Goal: Book appointment/travel/reservation

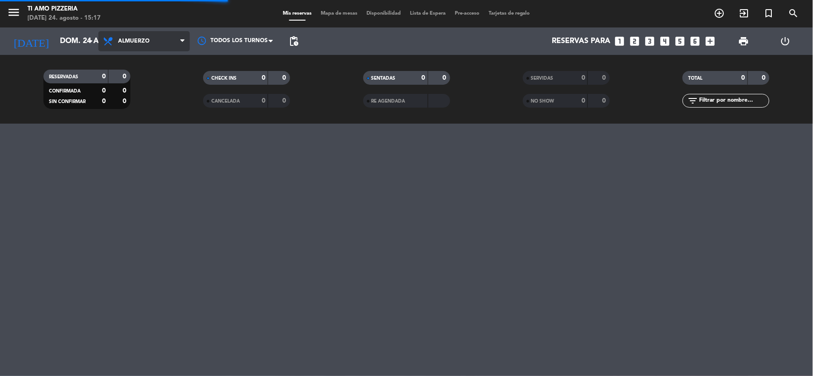
click at [172, 44] on span "Almuerzo" at bounding box center [143, 41] width 91 height 20
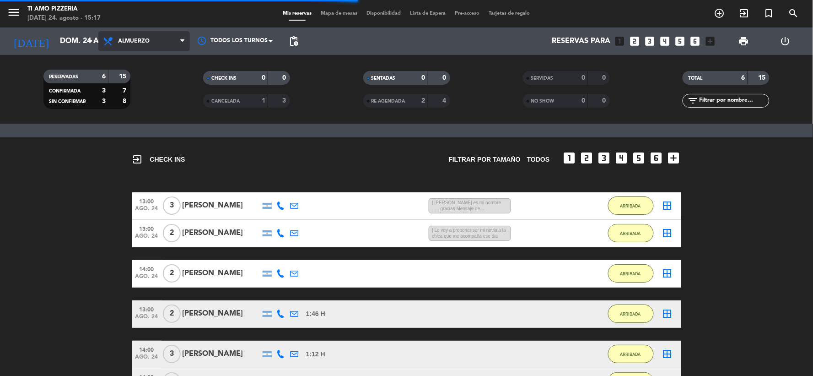
click at [147, 42] on span "Almuerzo" at bounding box center [134, 41] width 32 height 6
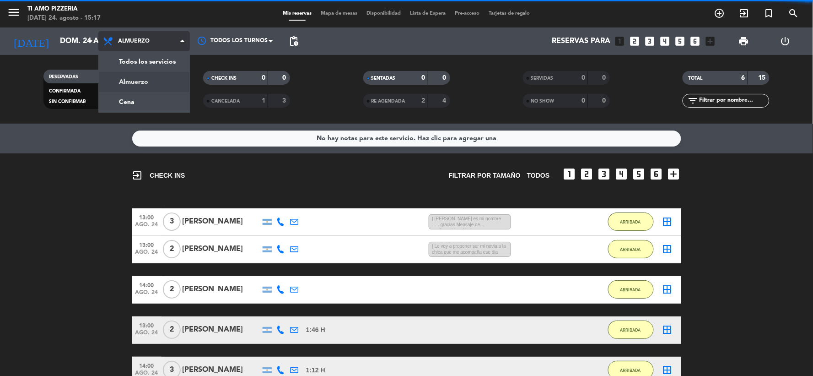
click at [149, 98] on div "menu TI AMO PIZZERIA [DATE] 24. agosto - 15:17 Mis reservas Mapa de mesas Dispo…" at bounding box center [406, 62] width 813 height 124
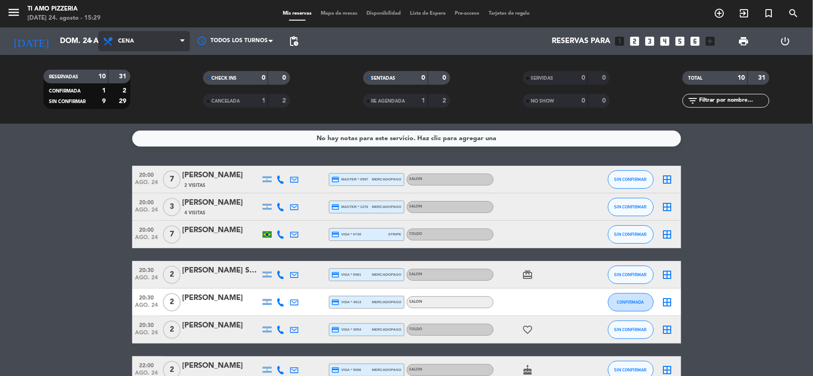
drag, startPoint x: 183, startPoint y: 38, endPoint x: 183, endPoint y: 48, distance: 10.5
click at [183, 38] on icon at bounding box center [182, 41] width 4 height 7
click at [165, 83] on div "menu TI AMO PIZZERIA [DATE] 24. agosto - 15:29 Mis reservas Mapa de mesas Dispo…" at bounding box center [406, 62] width 813 height 124
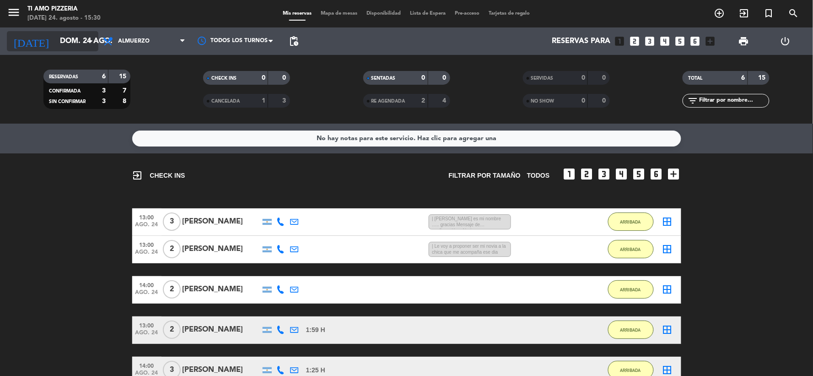
click at [91, 38] on icon "arrow_drop_down" at bounding box center [90, 41] width 11 height 11
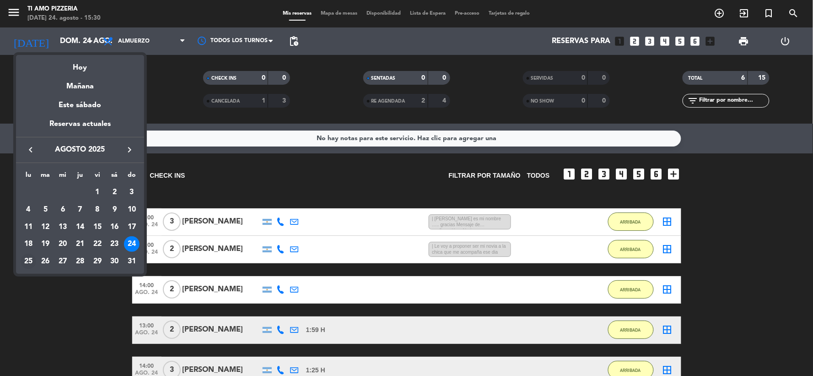
click at [26, 258] on div "25" at bounding box center [29, 261] width 16 height 16
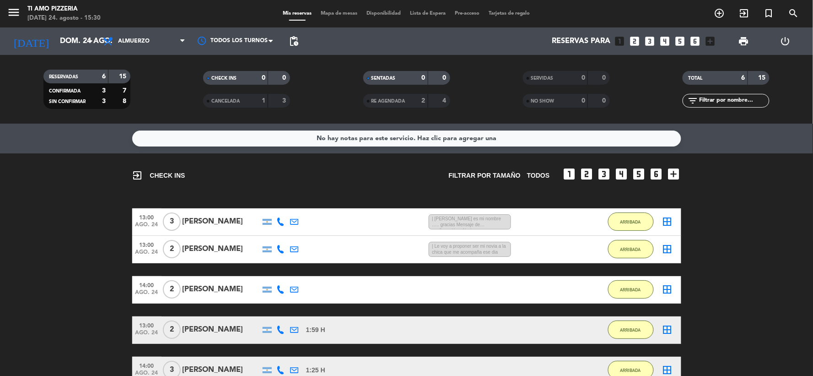
type input "lun. 25 ago."
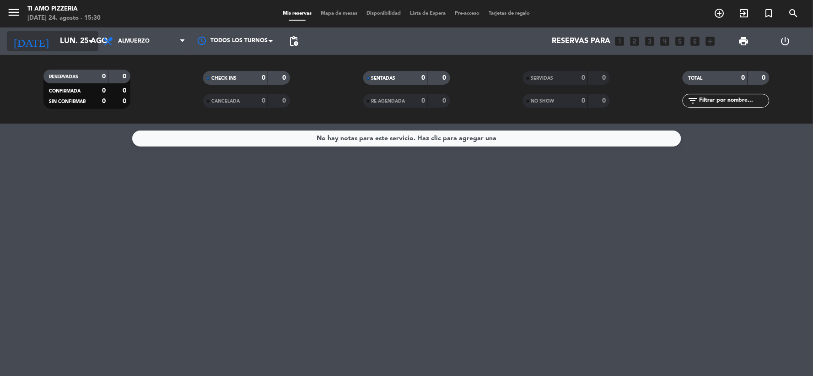
click at [92, 38] on icon "arrow_drop_down" at bounding box center [90, 41] width 11 height 11
